Goal: Task Accomplishment & Management: Manage account settings

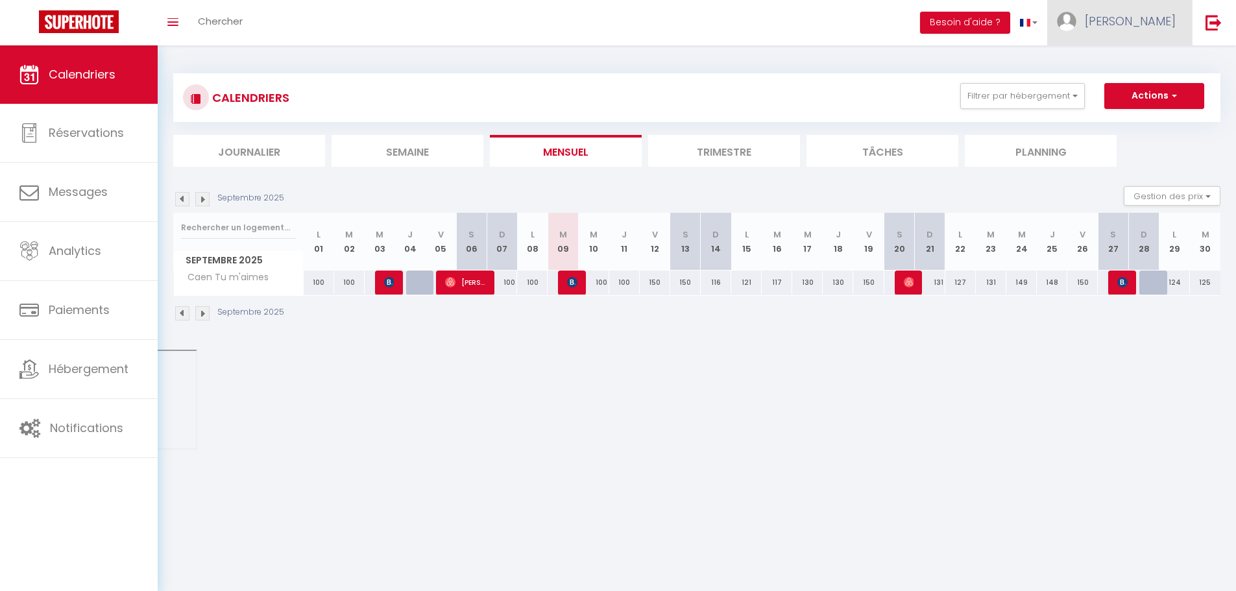
click at [1161, 27] on span "[PERSON_NAME]" at bounding box center [1130, 21] width 91 height 16
click at [1213, 27] on img at bounding box center [1213, 22] width 16 height 16
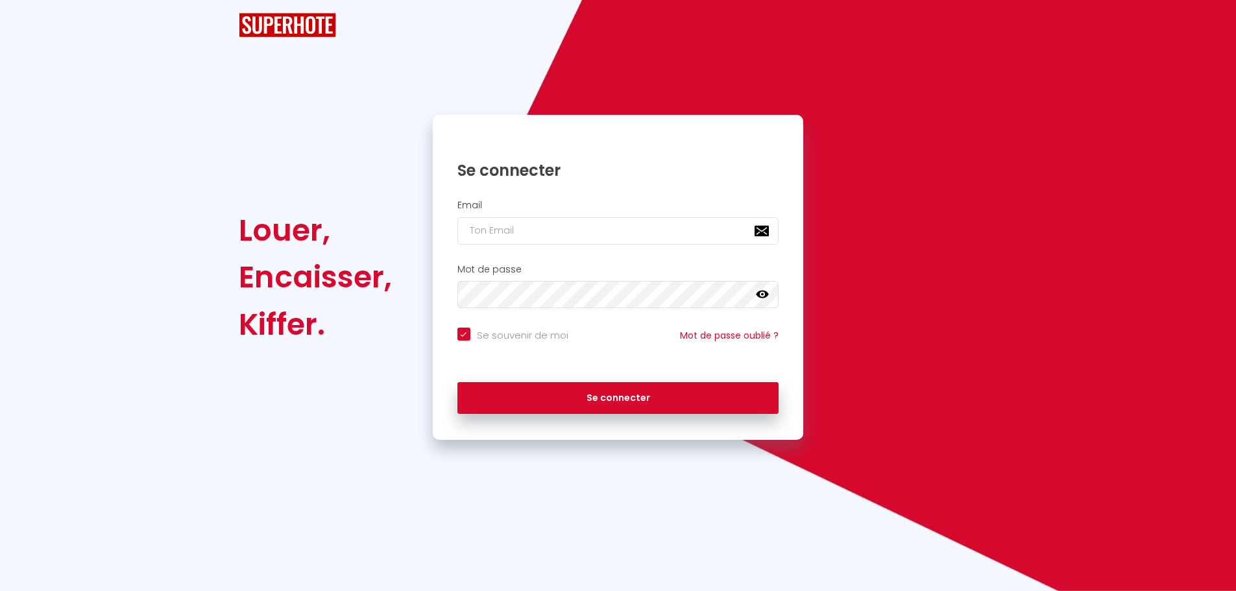
checkbox input "true"
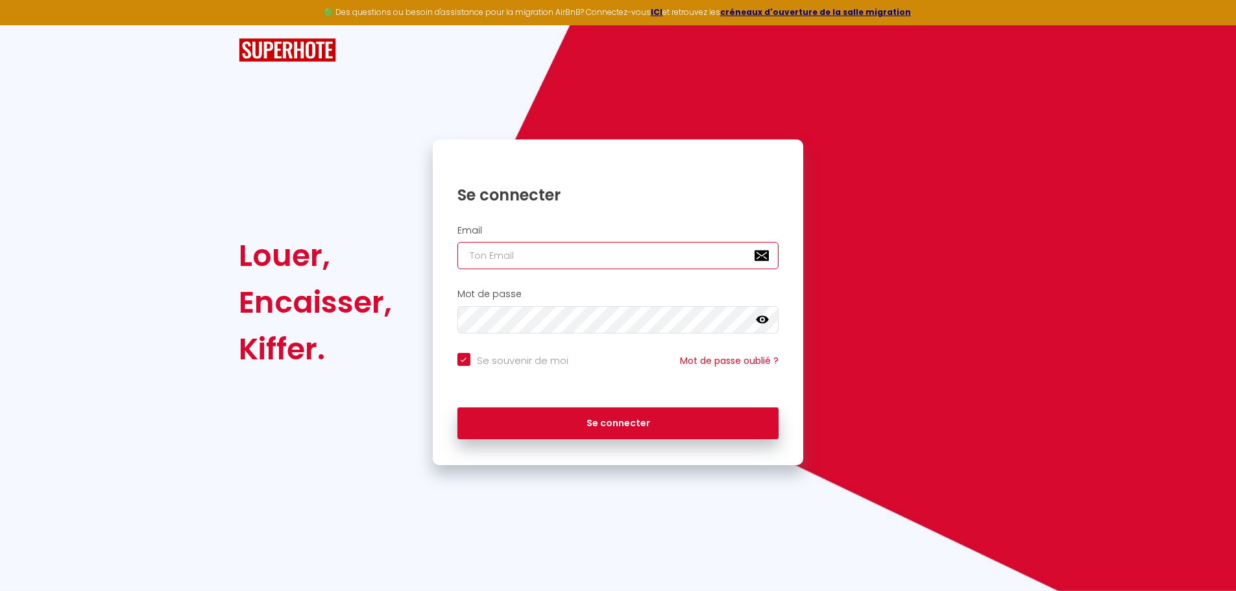
type input "[EMAIL_ADDRESS][DOMAIN_NAME]"
checkbox input "true"
click at [600, 273] on div "Email [EMAIL_ADDRESS][DOMAIN_NAME]" at bounding box center [618, 251] width 371 height 64
click at [600, 271] on div "Email [EMAIL_ADDRESS][DOMAIN_NAME]" at bounding box center [618, 251] width 371 height 64
click at [600, 267] on input "[EMAIL_ADDRESS][DOMAIN_NAME]" at bounding box center [618, 255] width 322 height 27
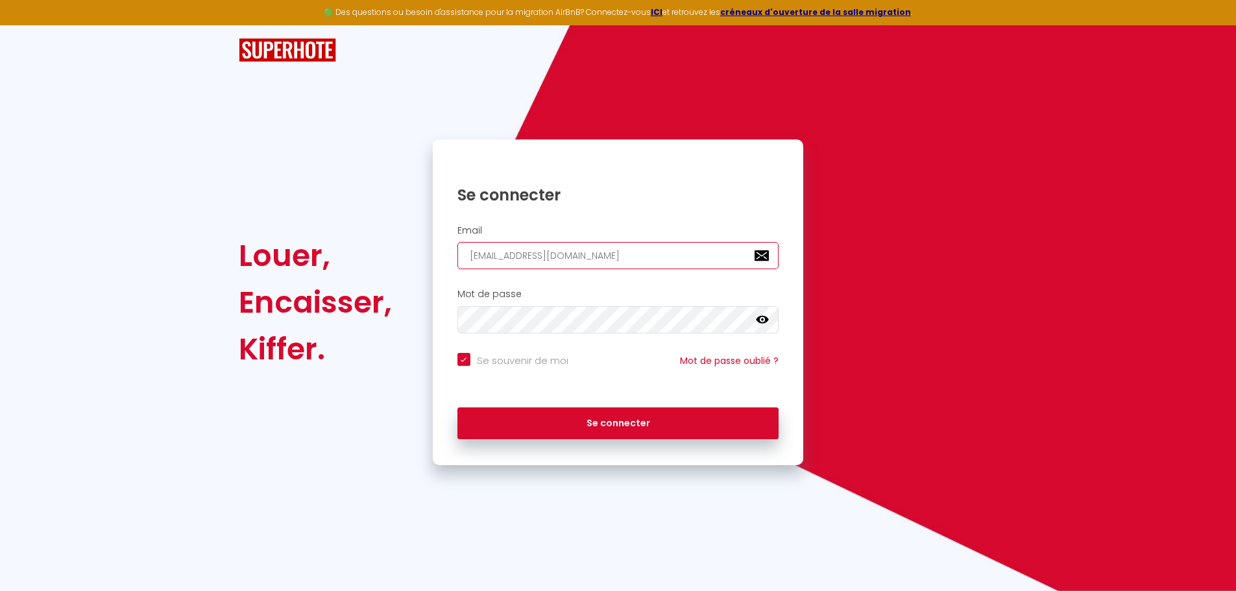
click at [600, 267] on input "[EMAIL_ADDRESS][DOMAIN_NAME]" at bounding box center [618, 255] width 322 height 27
paste input "Laconciergerienormande14"
type input "[EMAIL_ADDRESS][DOMAIN_NAME]"
checkbox input "true"
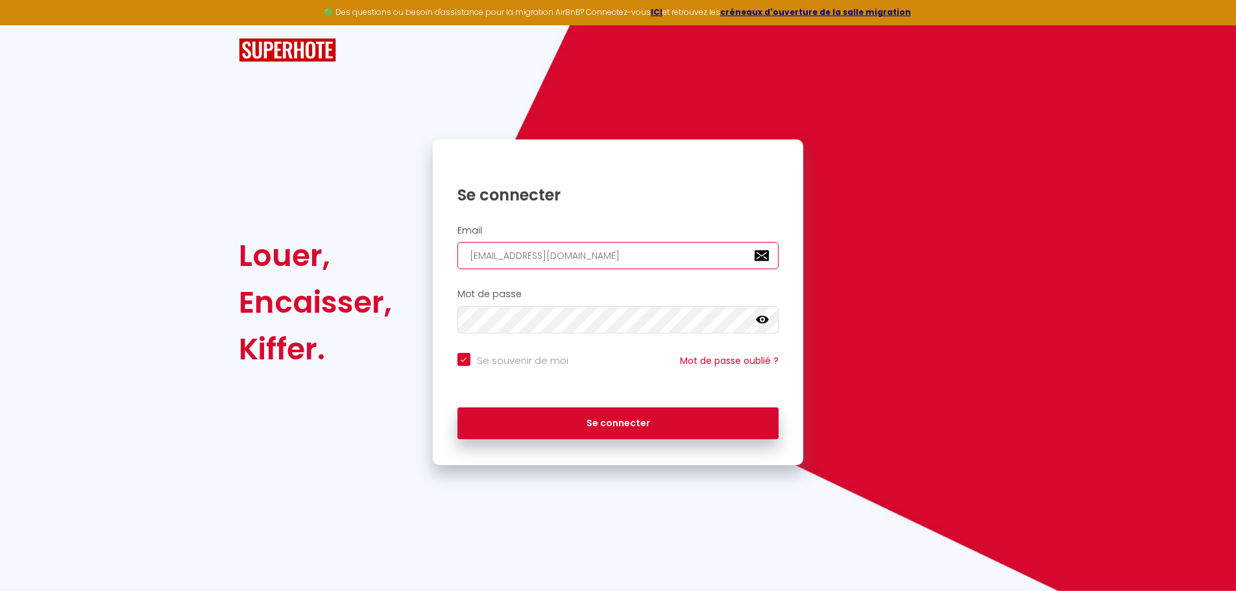
type input "[EMAIL_ADDRESS][DOMAIN_NAME]"
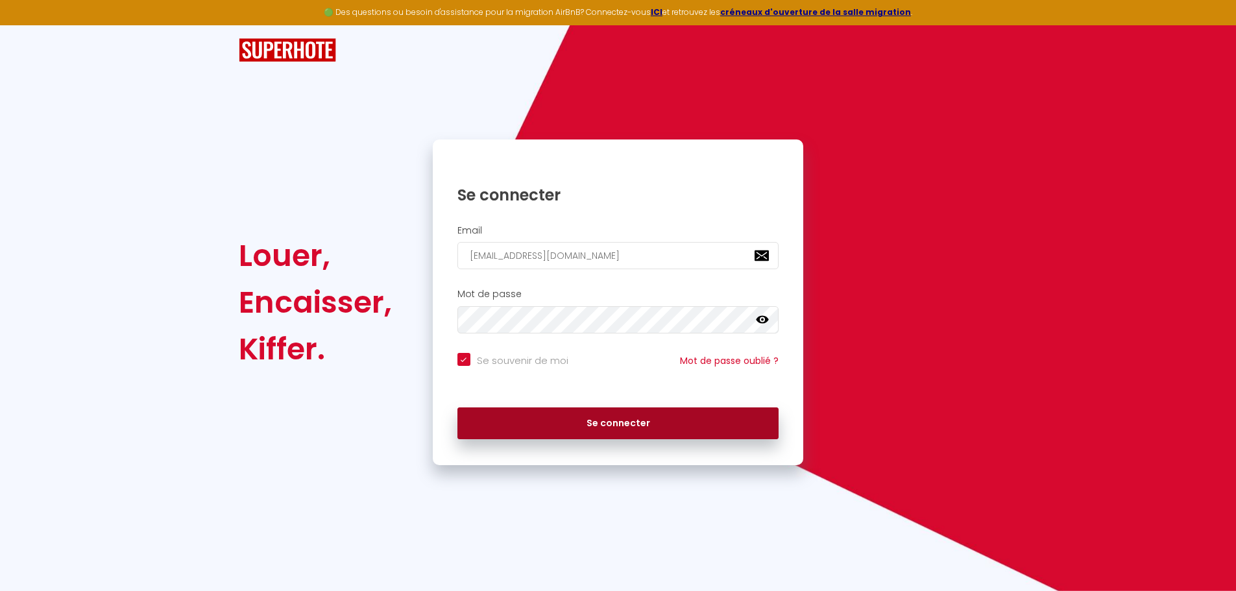
click at [517, 425] on button "Se connecter" at bounding box center [618, 423] width 322 height 32
checkbox input "true"
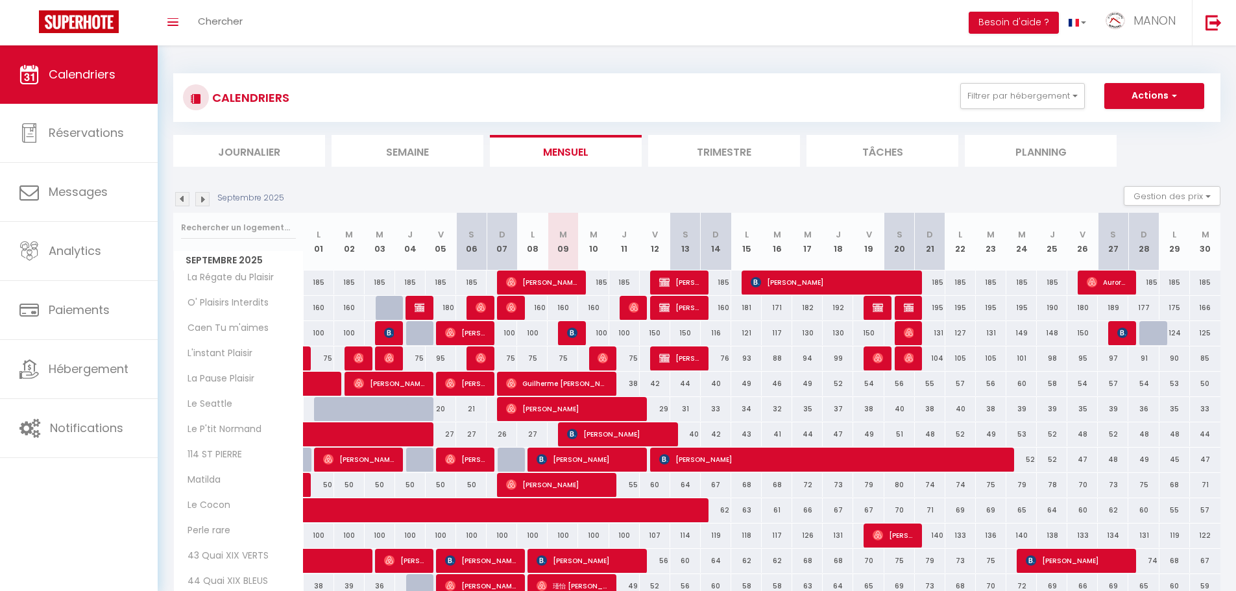
click at [210, 339] on th "Caen Tu m'aimes" at bounding box center [239, 333] width 130 height 25
copy tr "Caen Tu m'aimes"
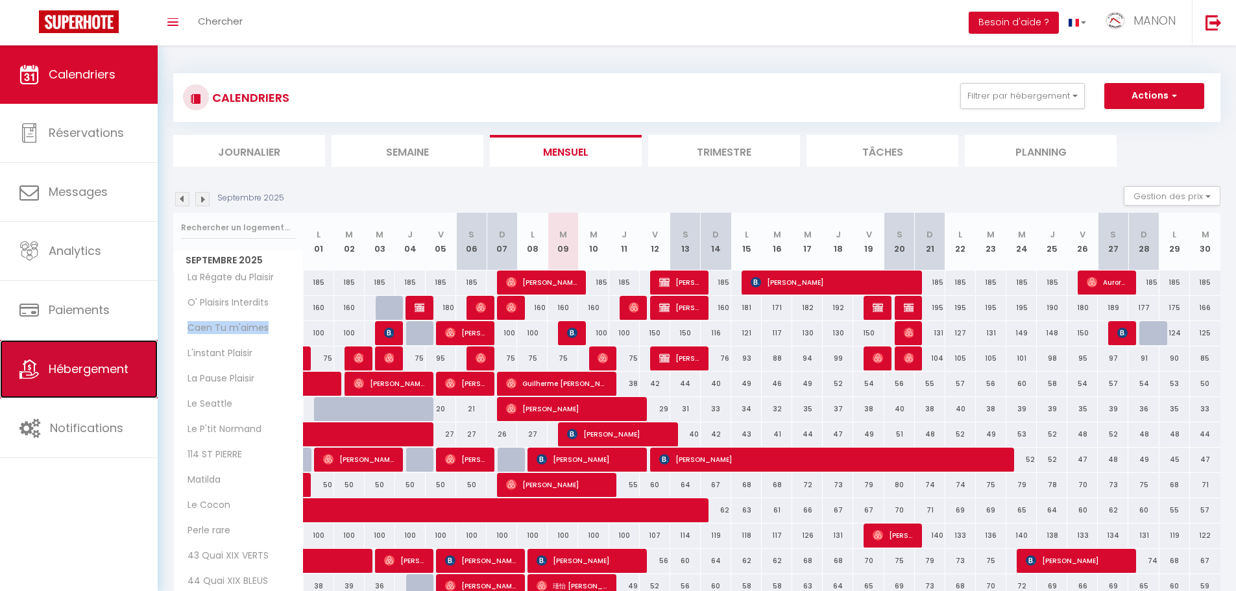
click at [98, 370] on span "Hébergement" at bounding box center [89, 369] width 80 height 16
